Goal: Book appointment/travel/reservation

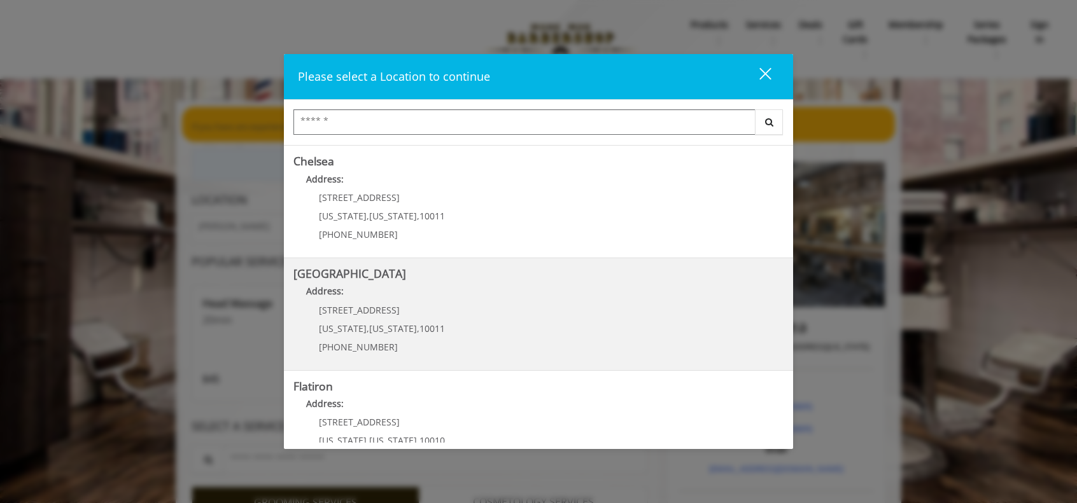
scroll to position [127, 0]
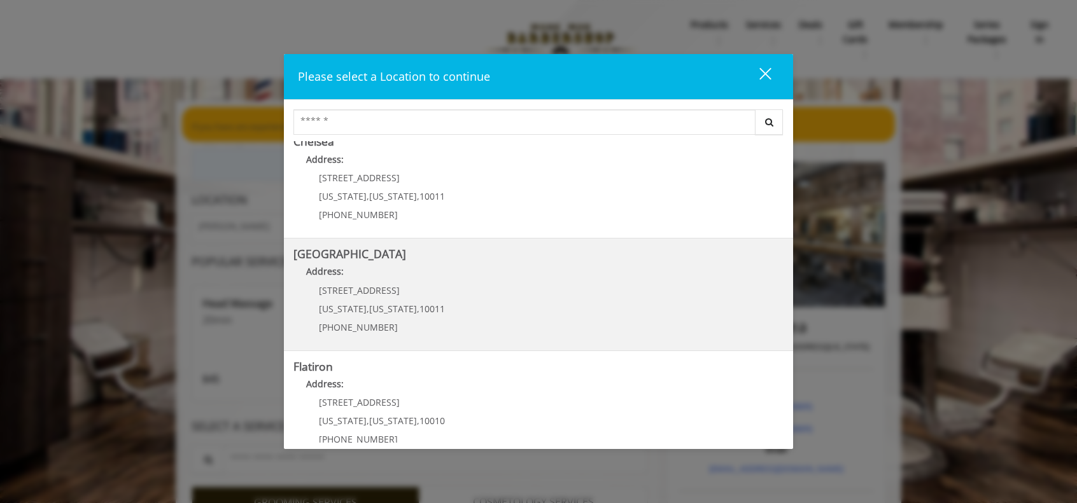
click at [434, 290] on div "267 W 15th St New York , New York , 10011 (646) 850-0041" at bounding box center [372, 313] width 158 height 55
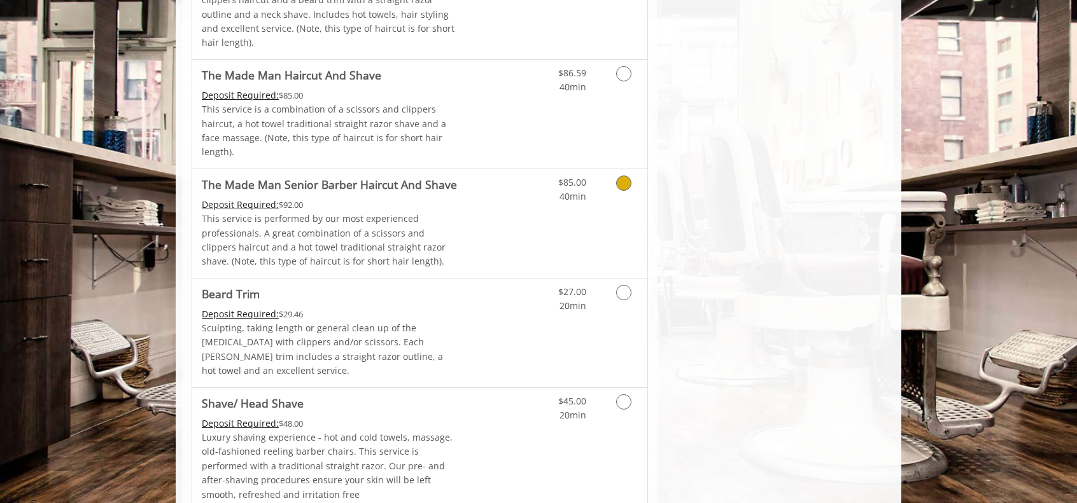
scroll to position [1209, 0]
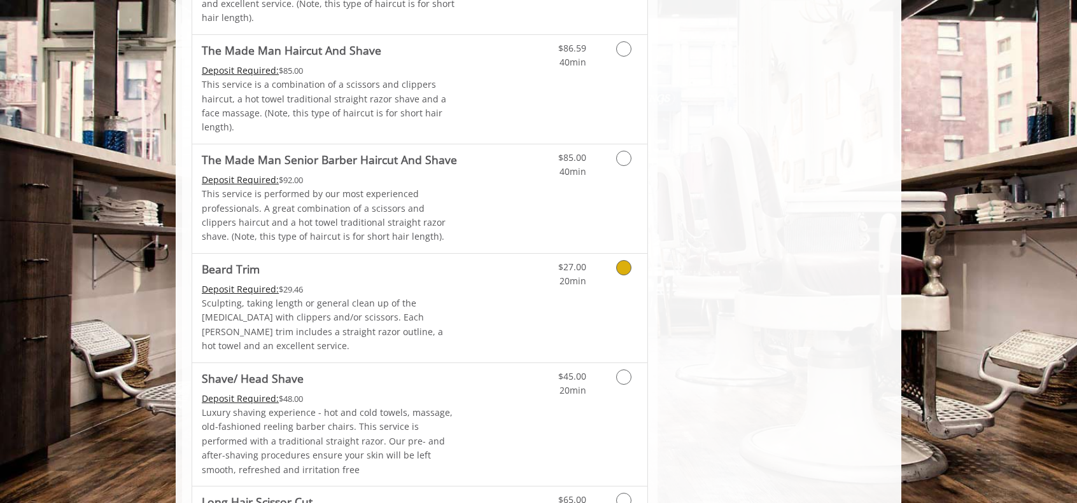
click at [347, 297] on p "Sculpting, taking length or general clean up of the [MEDICAL_DATA] with clipper…" at bounding box center [330, 325] width 256 height 57
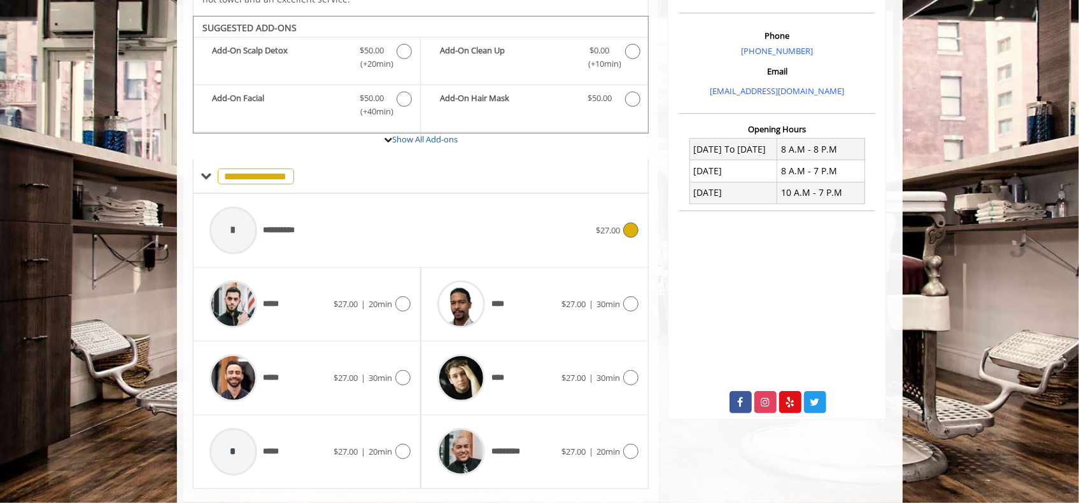
scroll to position [386, 0]
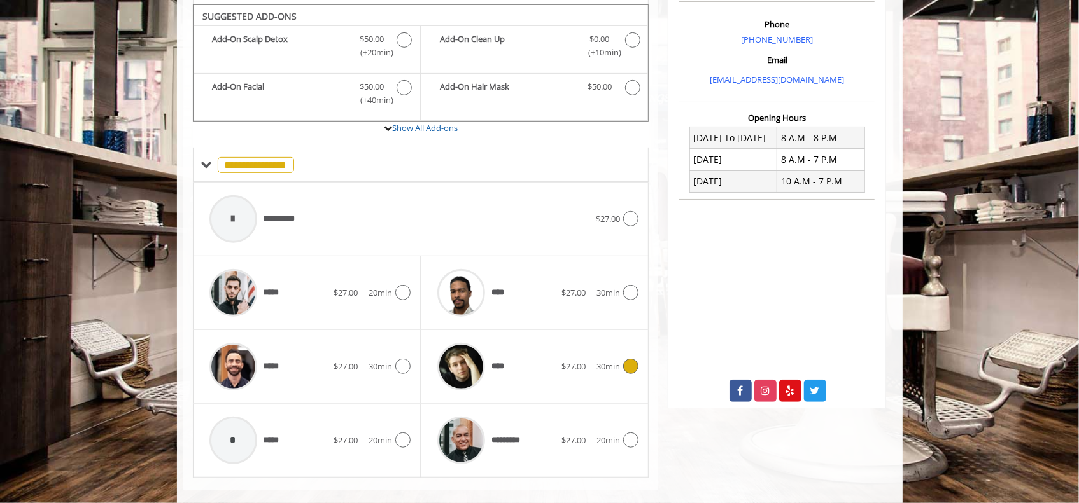
click at [632, 359] on icon at bounding box center [630, 366] width 15 height 15
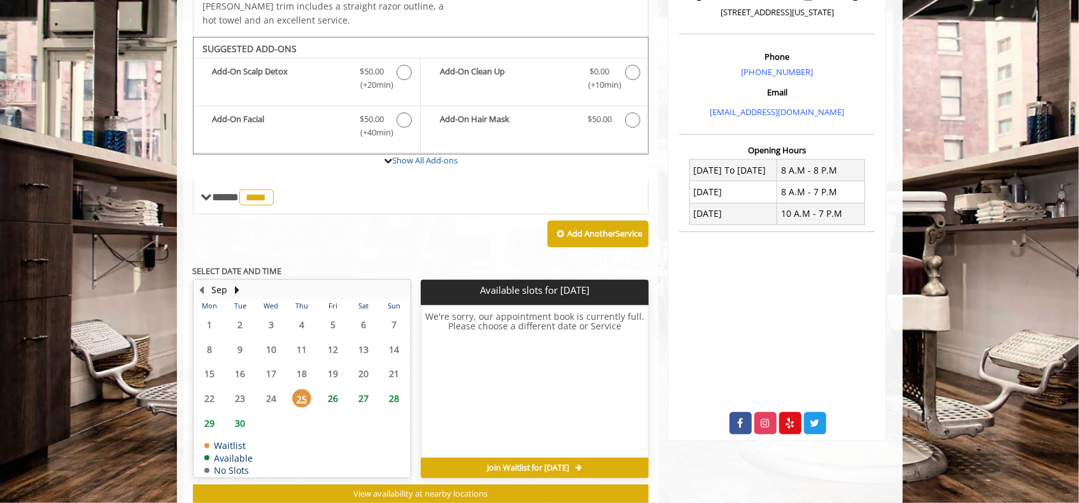
scroll to position [374, 0]
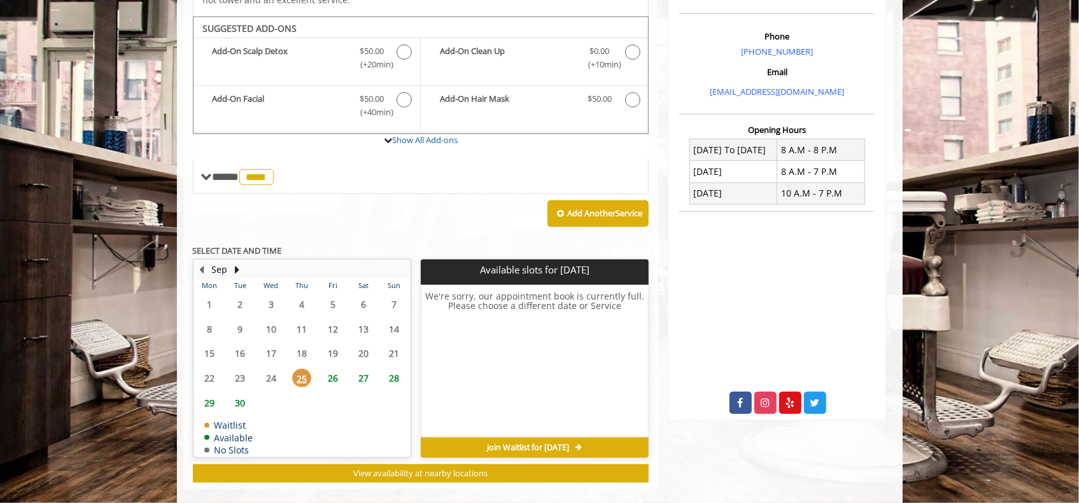
click at [336, 369] on span "26" at bounding box center [332, 378] width 19 height 18
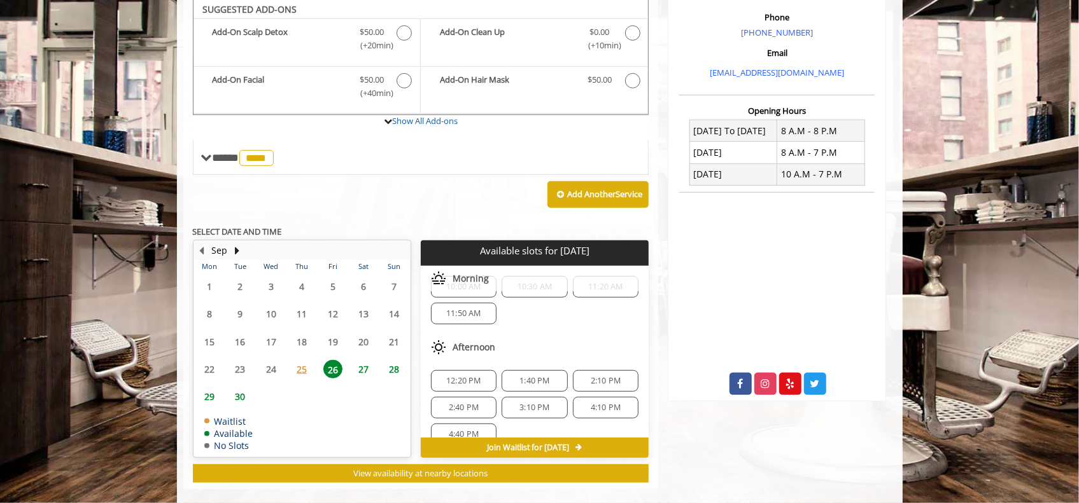
scroll to position [0, 0]
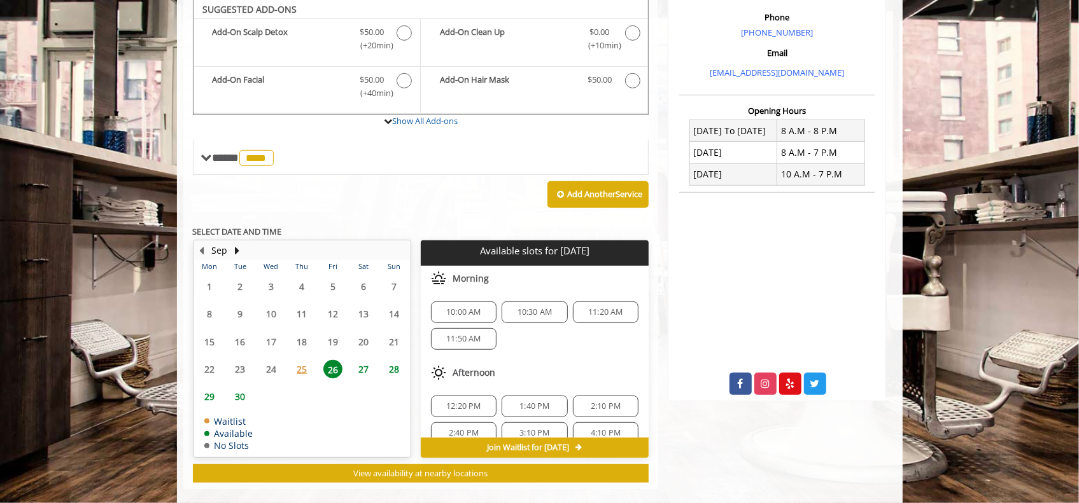
click at [302, 360] on span "25" at bounding box center [301, 369] width 19 height 18
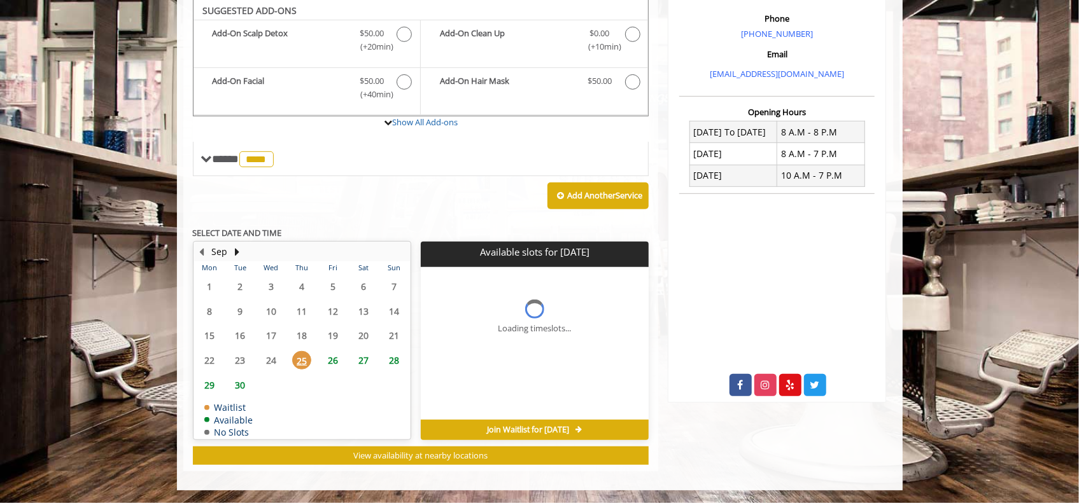
scroll to position [374, 0]
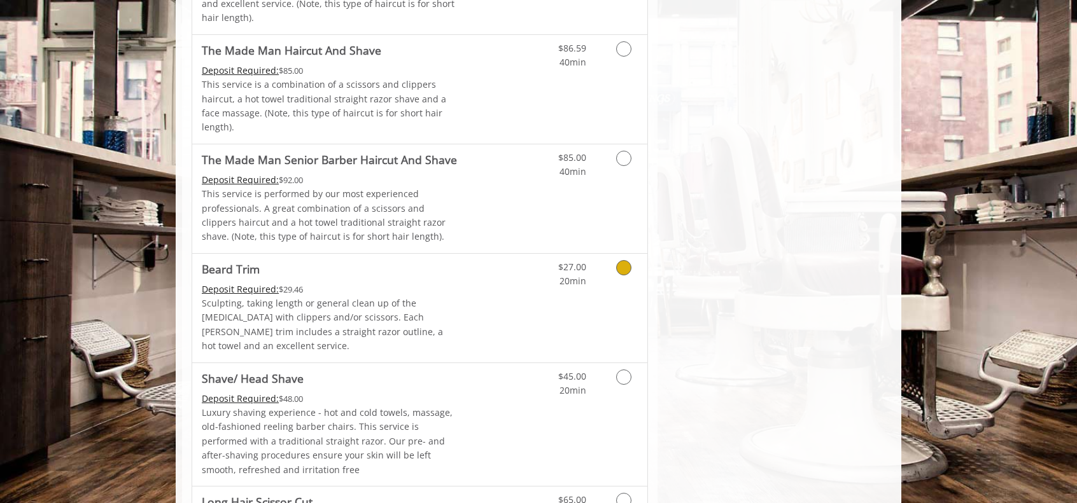
click at [451, 254] on link "Beard Trim Deposit Required: $29.46 Sculpting, taking length or general clean u…" at bounding box center [330, 308] width 256 height 109
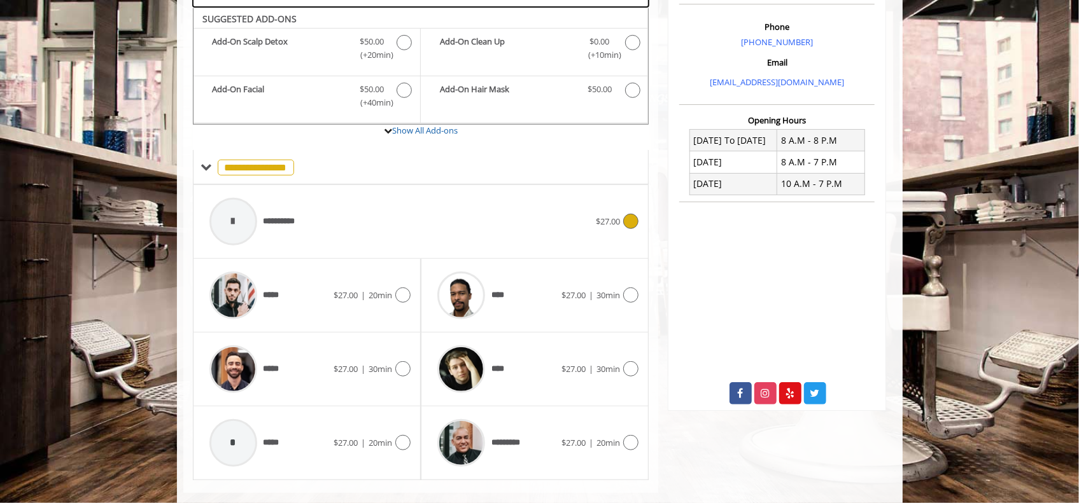
scroll to position [386, 0]
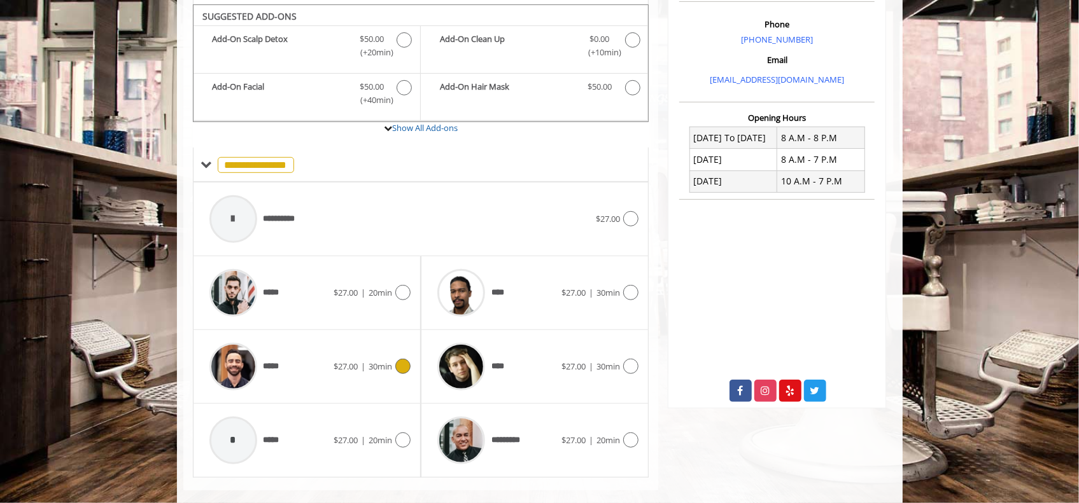
click at [322, 347] on div "*****" at bounding box center [268, 367] width 130 height 60
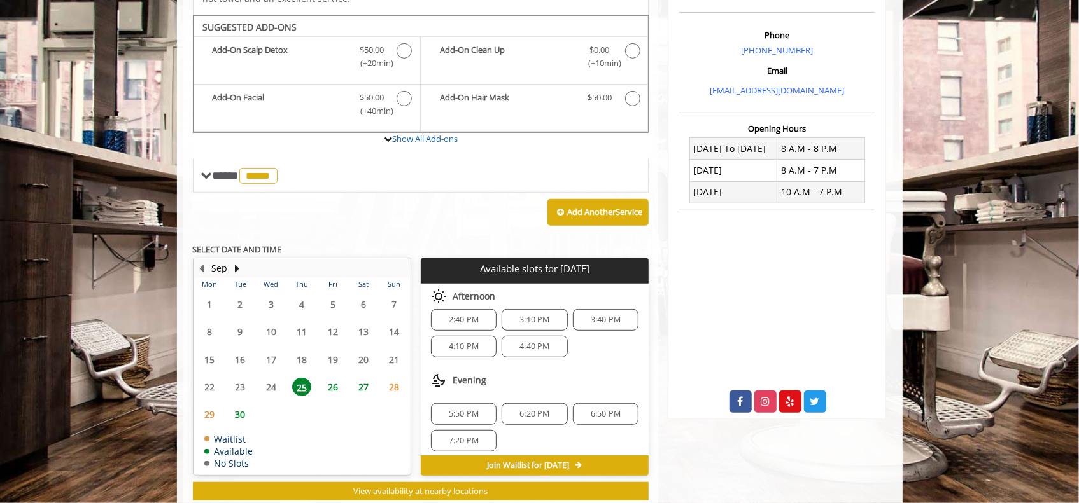
scroll to position [15, 0]
